Goal: Task Accomplishment & Management: Complete application form

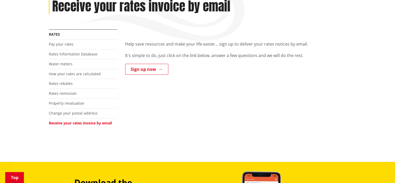
scroll to position [78, 0]
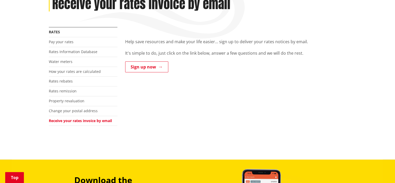
click at [105, 118] on link "Receive your rates invoice by email" at bounding box center [80, 120] width 63 height 5
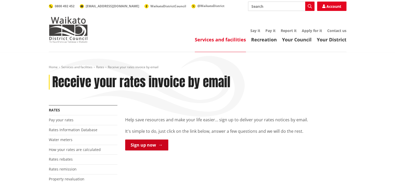
click at [159, 143] on link "Sign up now" at bounding box center [146, 144] width 43 height 11
